Goal: Ask a question: Seek information or help from site administrators or community

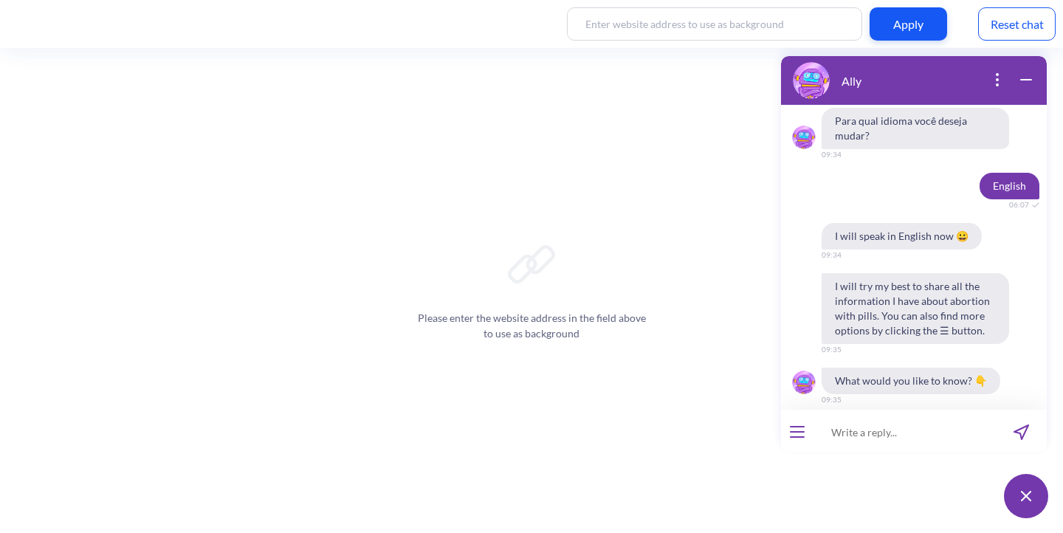
scroll to position [3422, 0]
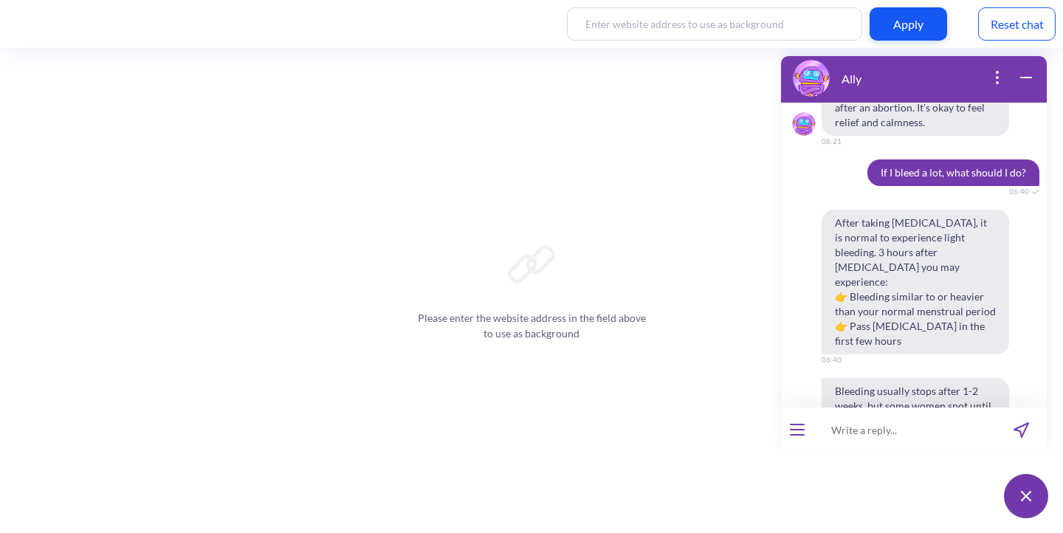
click at [900, 432] on input at bounding box center [905, 430] width 182 height 44
paste input "The fetus has come out, but the placenta hasn’t. It’s been 40 minutes. Pergunta…"
type input "The fetus has come out, but the placenta hasn’t. It’s been 40 minutes."
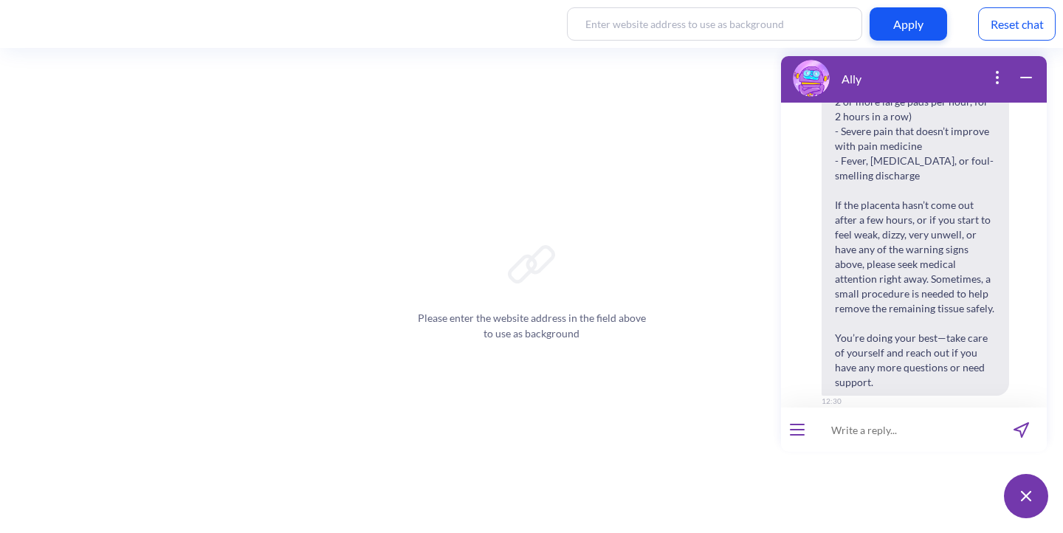
scroll to position [4339, 0]
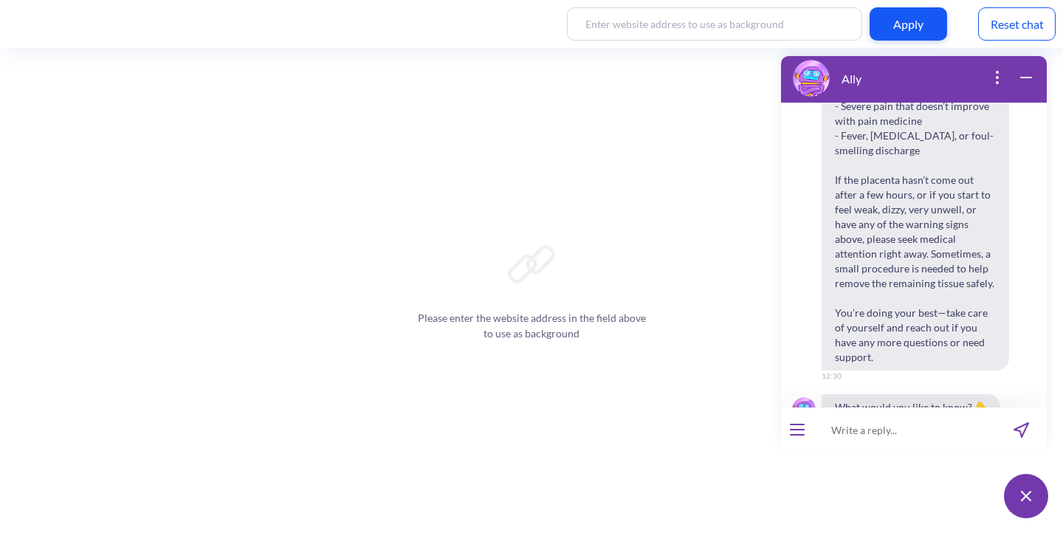
click at [954, 432] on input at bounding box center [905, 430] width 182 height 44
paste input "I have itching on the soles of my hands and feet, and my tongue is swollen. Per…"
type input "I have itching on the soles of my hands and feet, and my tongue is swollen. Per…"
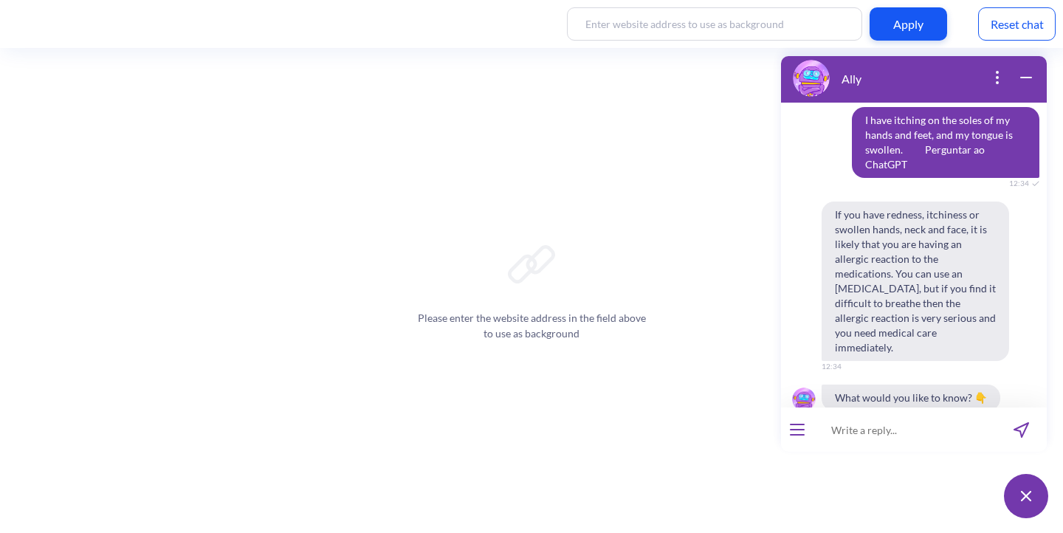
scroll to position [4677, 0]
click at [848, 433] on input at bounding box center [905, 430] width 182 height 44
paste input "I have itching on the soles of my hands and feet, and my tongue is swollen. Per…"
type input "I have itching on the soles of my hands and feet, and my tongue is swollen"
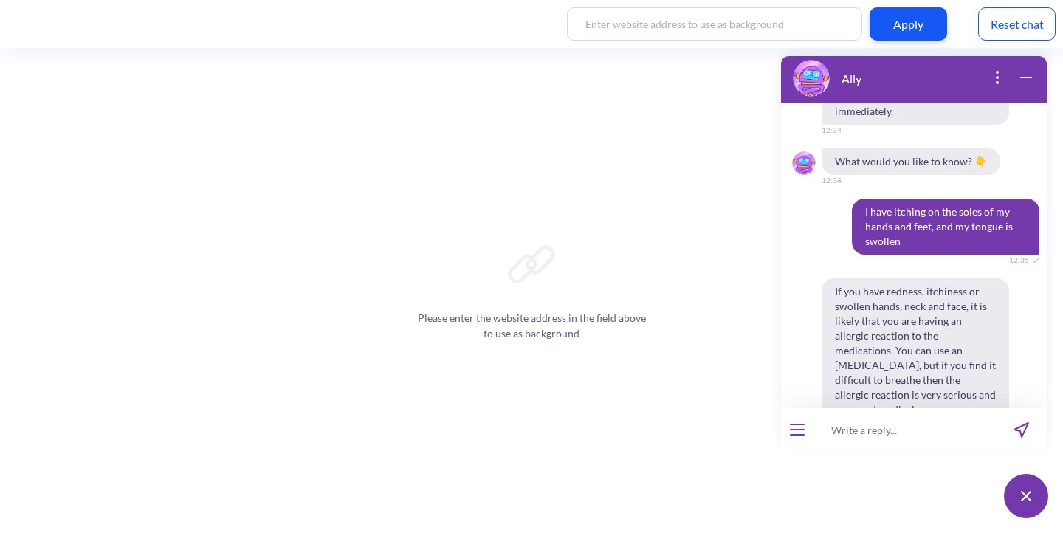
scroll to position [4916, 0]
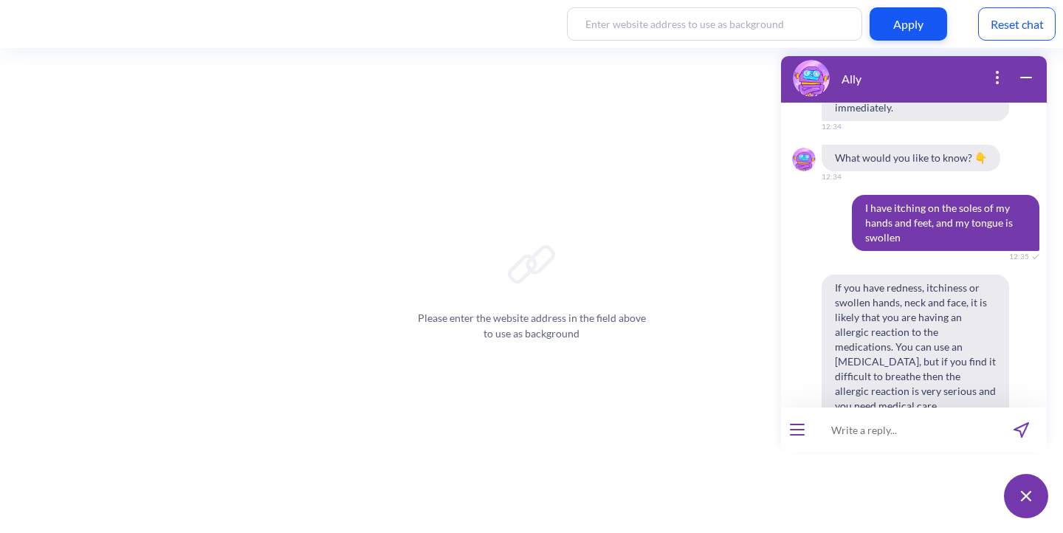
click at [880, 436] on input at bounding box center [905, 430] width 182 height 44
paste input "My throat is a bit tight. Perguntar ao ChatGPT"
type input "My throat is a bit tight."
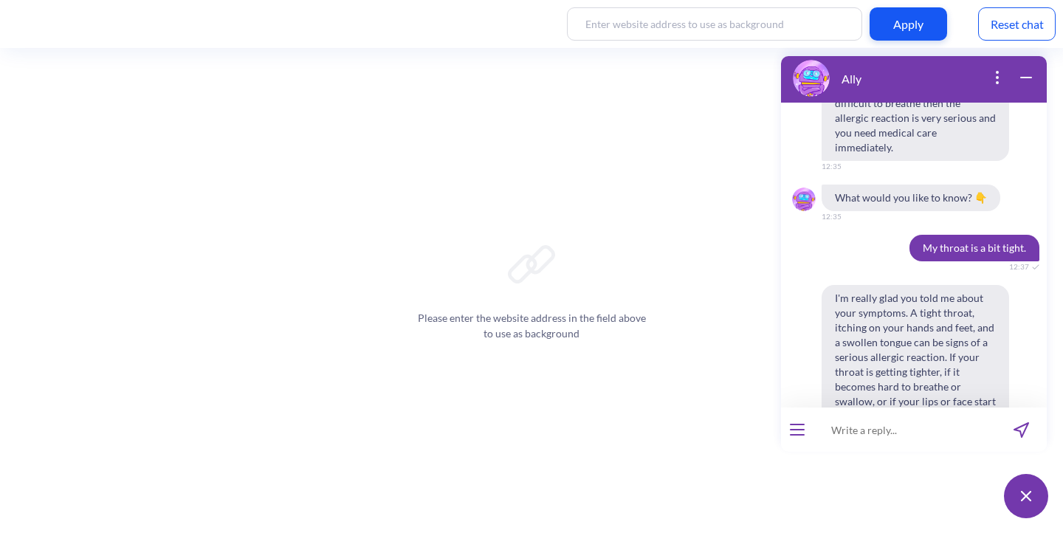
scroll to position [5195, 0]
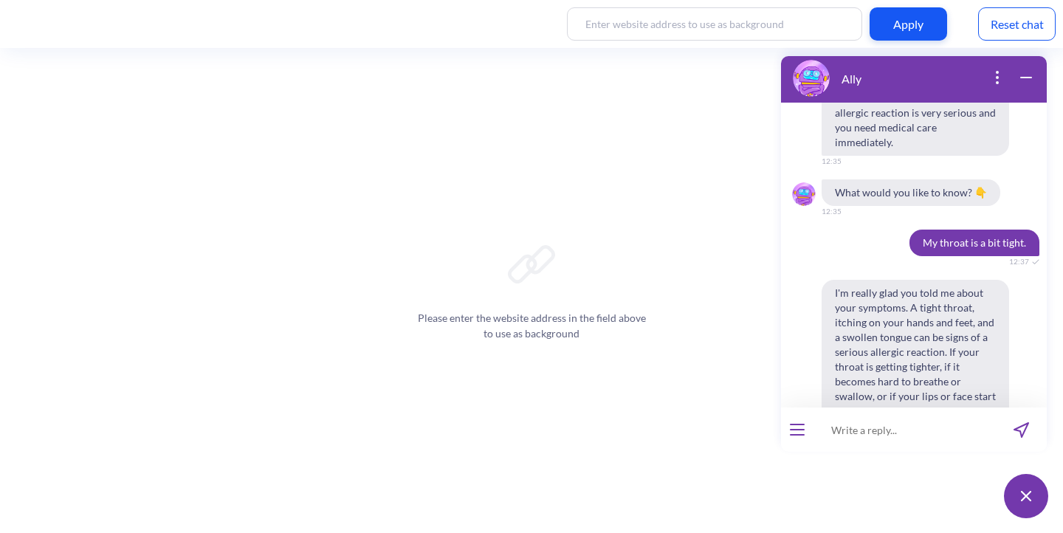
click at [871, 423] on input at bounding box center [905, 430] width 182 height 44
paste input "I used the pills, got scared, and went to the hospital. There they told me I wa…"
type input "I used the pills, got scared, and went to the hospital. There they told me I wa…"
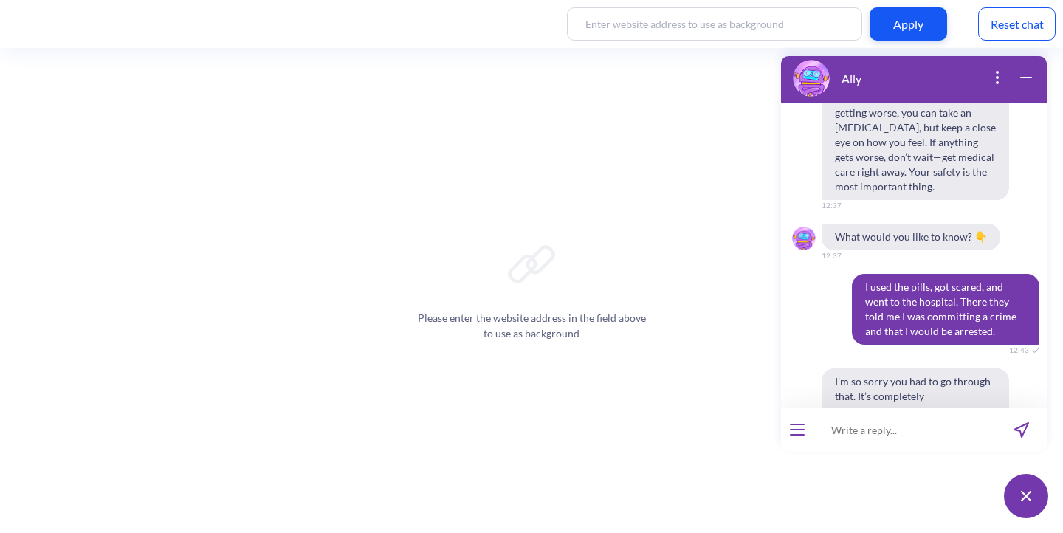
scroll to position [5627, 0]
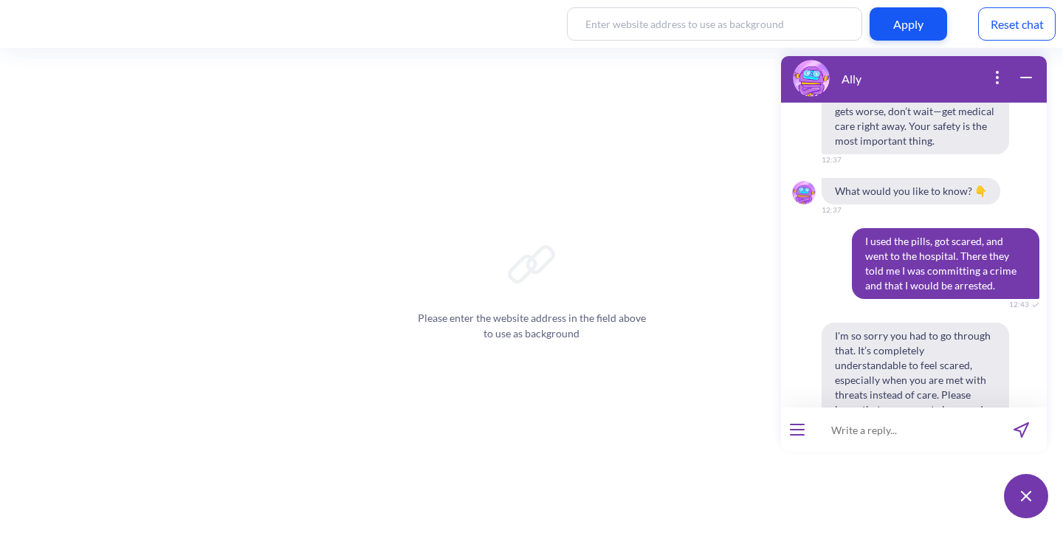
click at [884, 433] on input at bounding box center [905, 430] width 182 height 44
paste input "What should I say to my children if I start bleeding in front of them? Pergunta…"
type input "What should I say to my children if I start bleeding in front of them? Pergunta…"
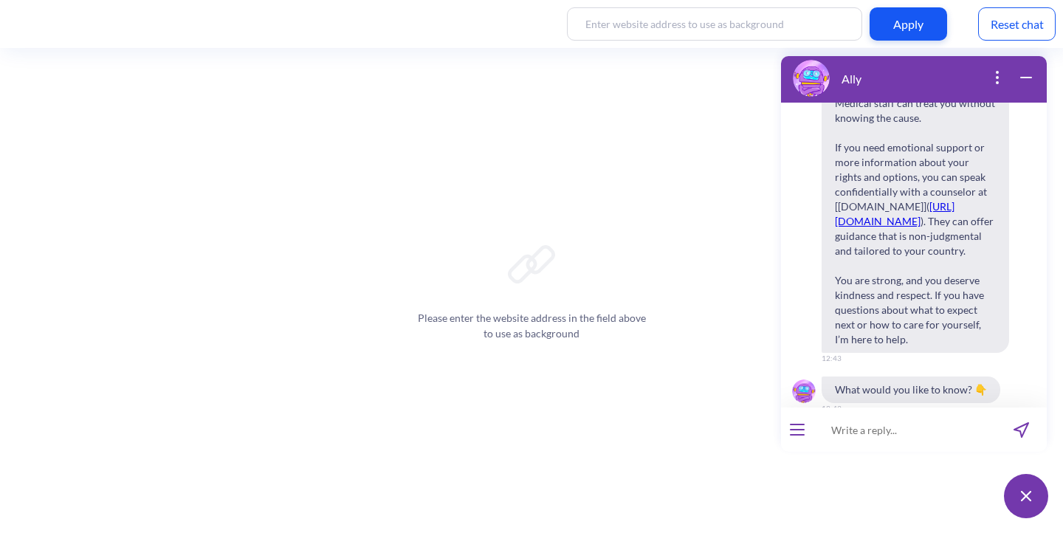
scroll to position [6185, 0]
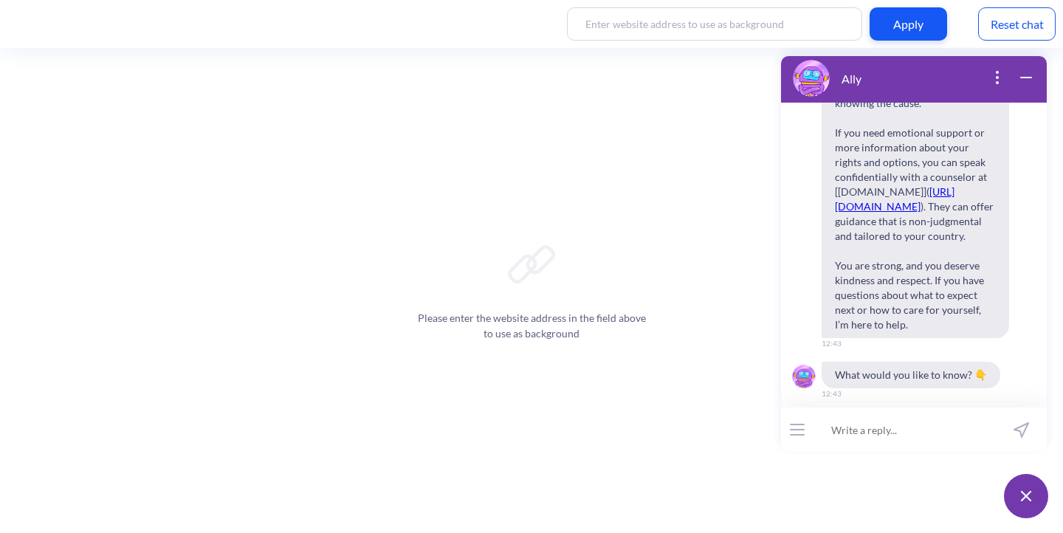
paste input "What should I say to my children if I start bleeding in front of them? Pergunta…"
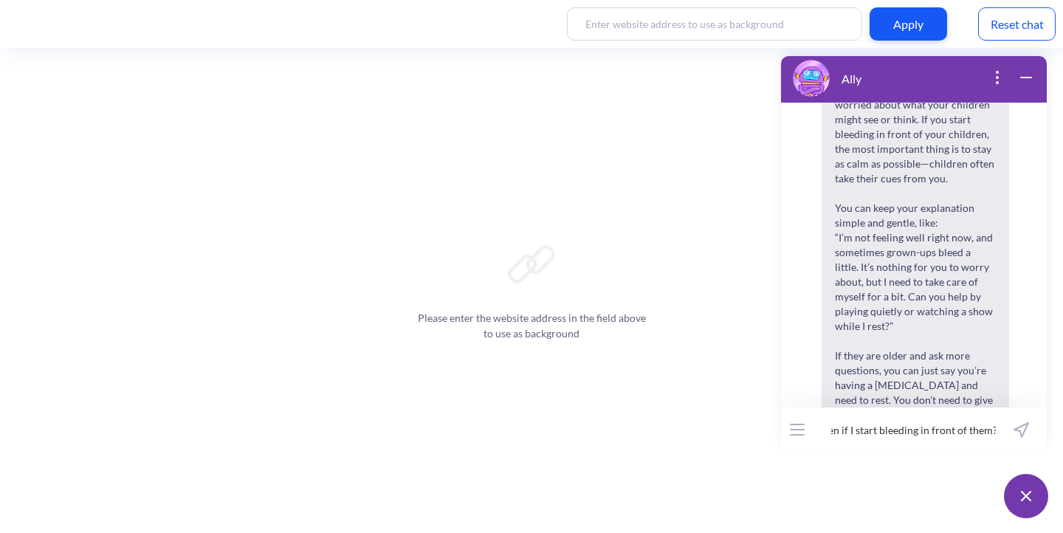
scroll to position [0, 139]
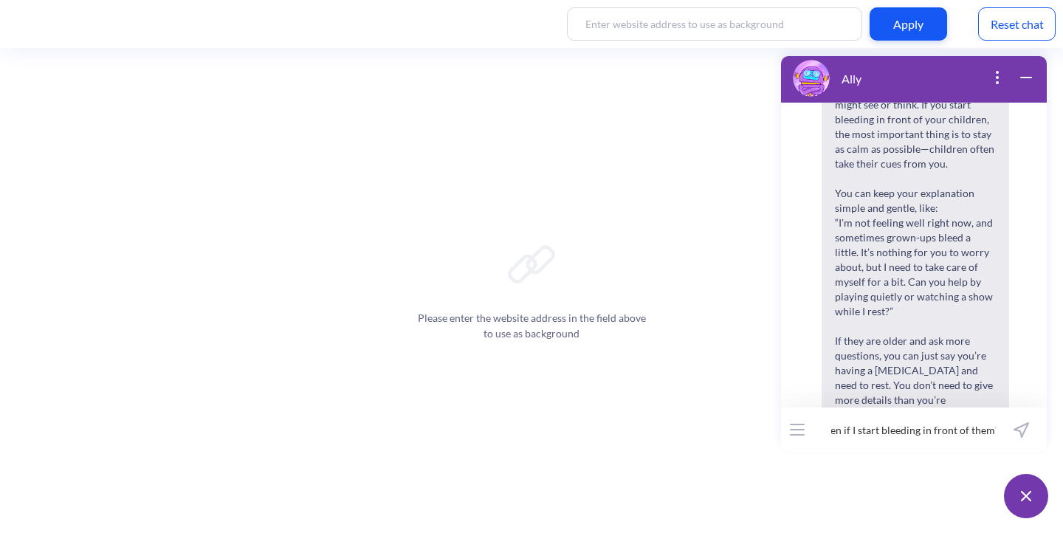
type input "What should I say to my children if I start bleeding in front of them?"
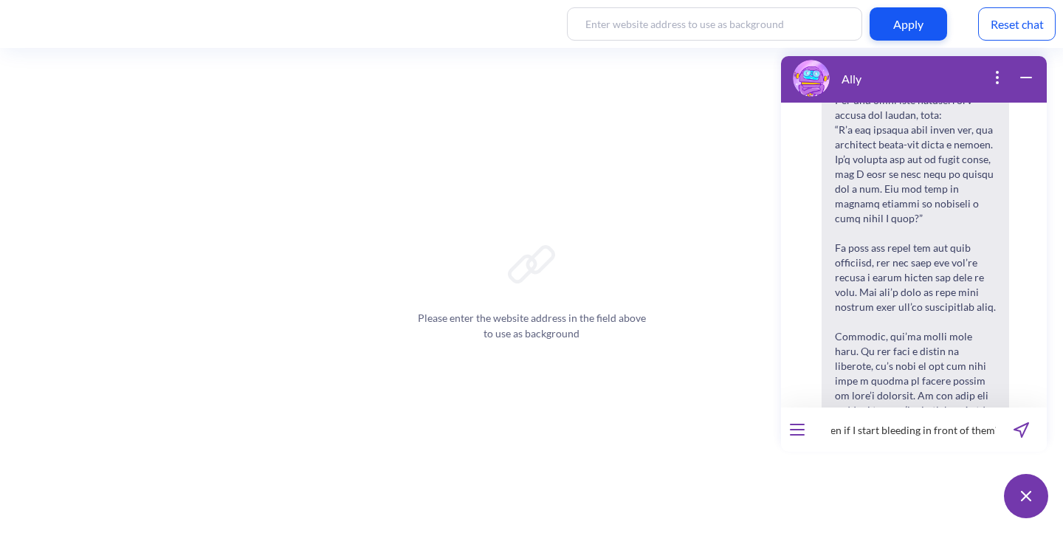
scroll to position [6737, 0]
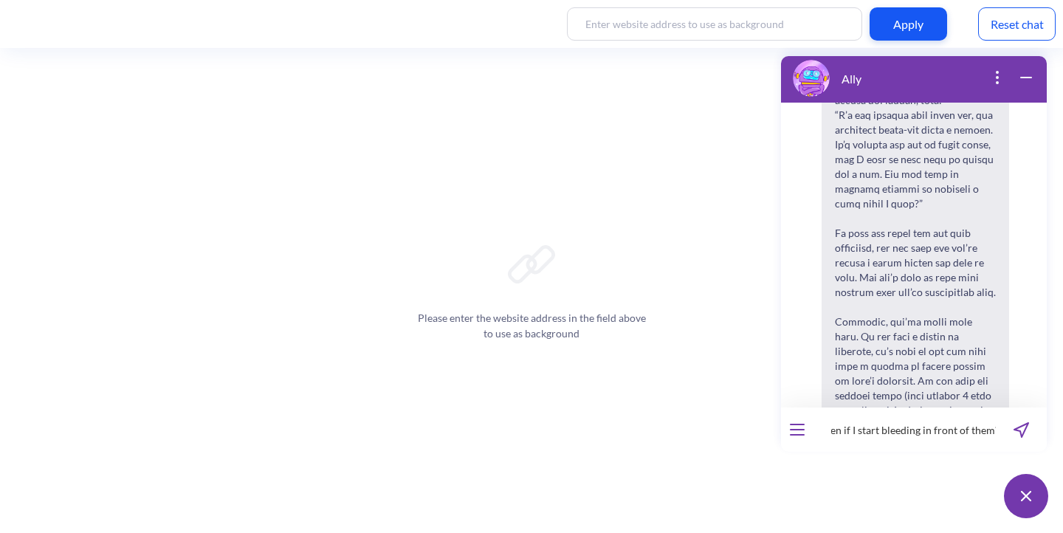
click at [1017, 429] on icon "send message" at bounding box center [1021, 430] width 14 height 14
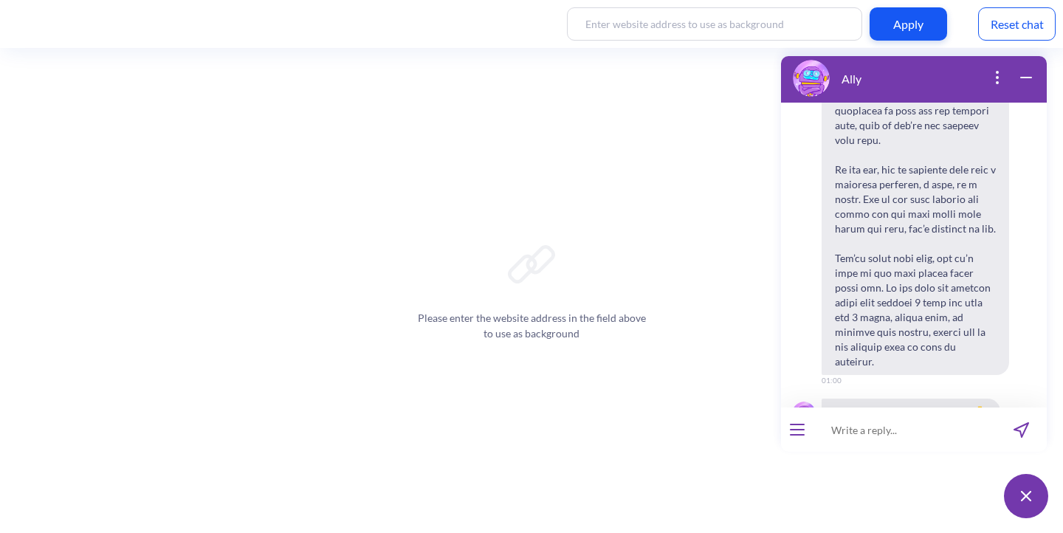
click at [862, 430] on input at bounding box center [905, 430] width 182 height 44
paste input "What should I say to my children if I start bleeding in front of them? Pergunta…"
type input "What should I say to my children if I start bleeding in front of them? Pergunta…"
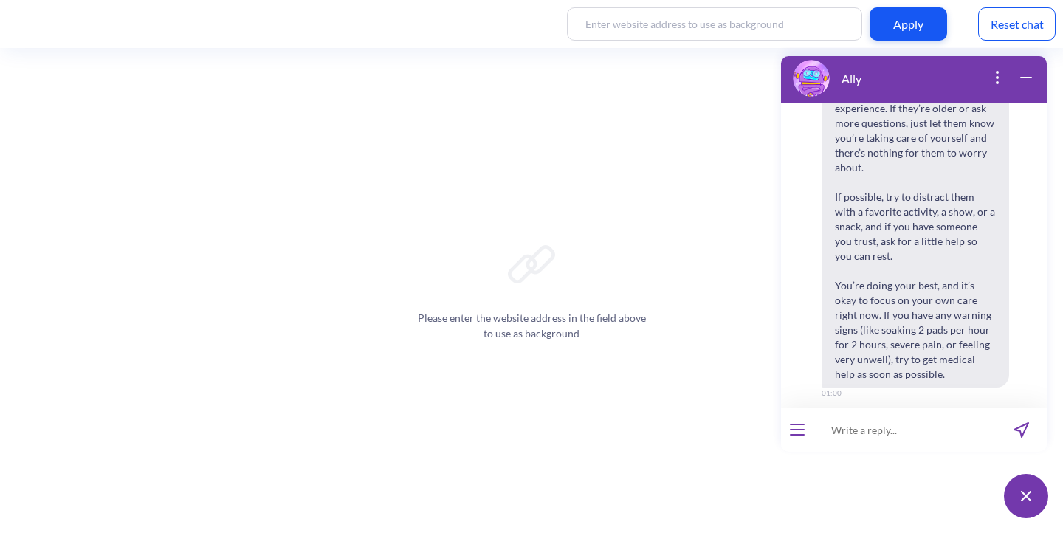
scroll to position [8209, 0]
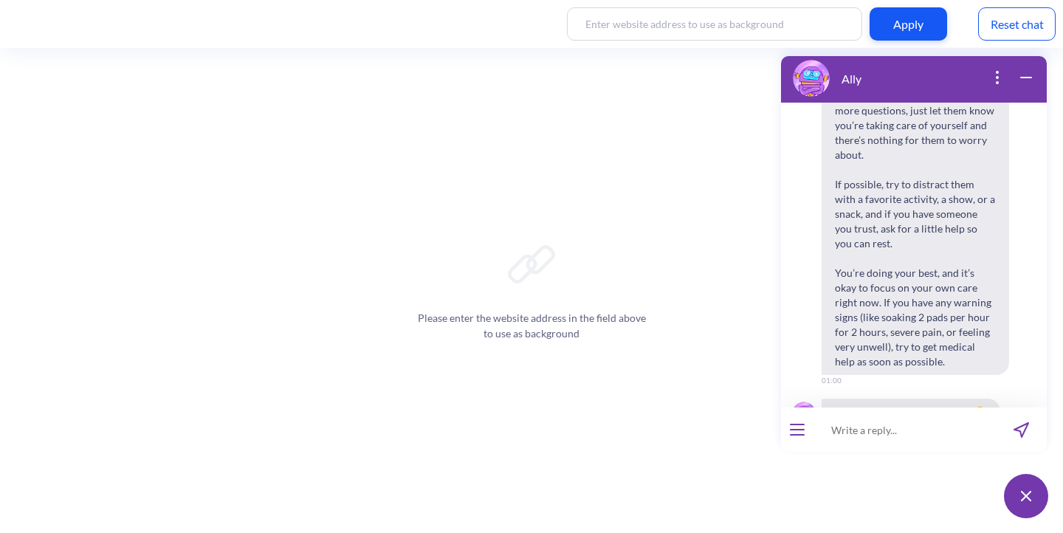
click at [888, 442] on input at bounding box center [905, 430] width 182 height 44
paste input "What should I say to my children if I start bleeding in front of them?"
type input "What should I say to my children if I start bleeding in front of them?"
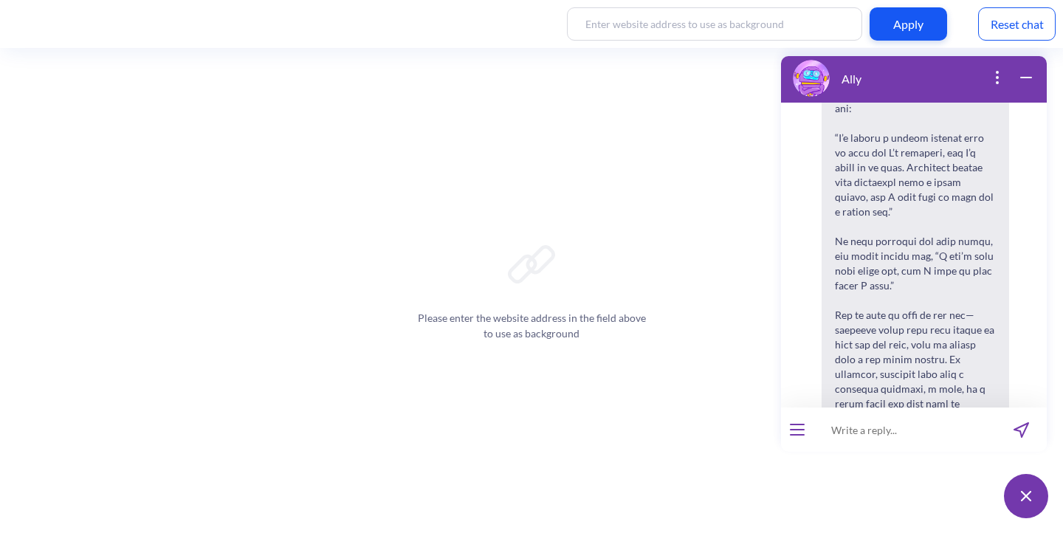
scroll to position [8762, 0]
